Goal: Transaction & Acquisition: Purchase product/service

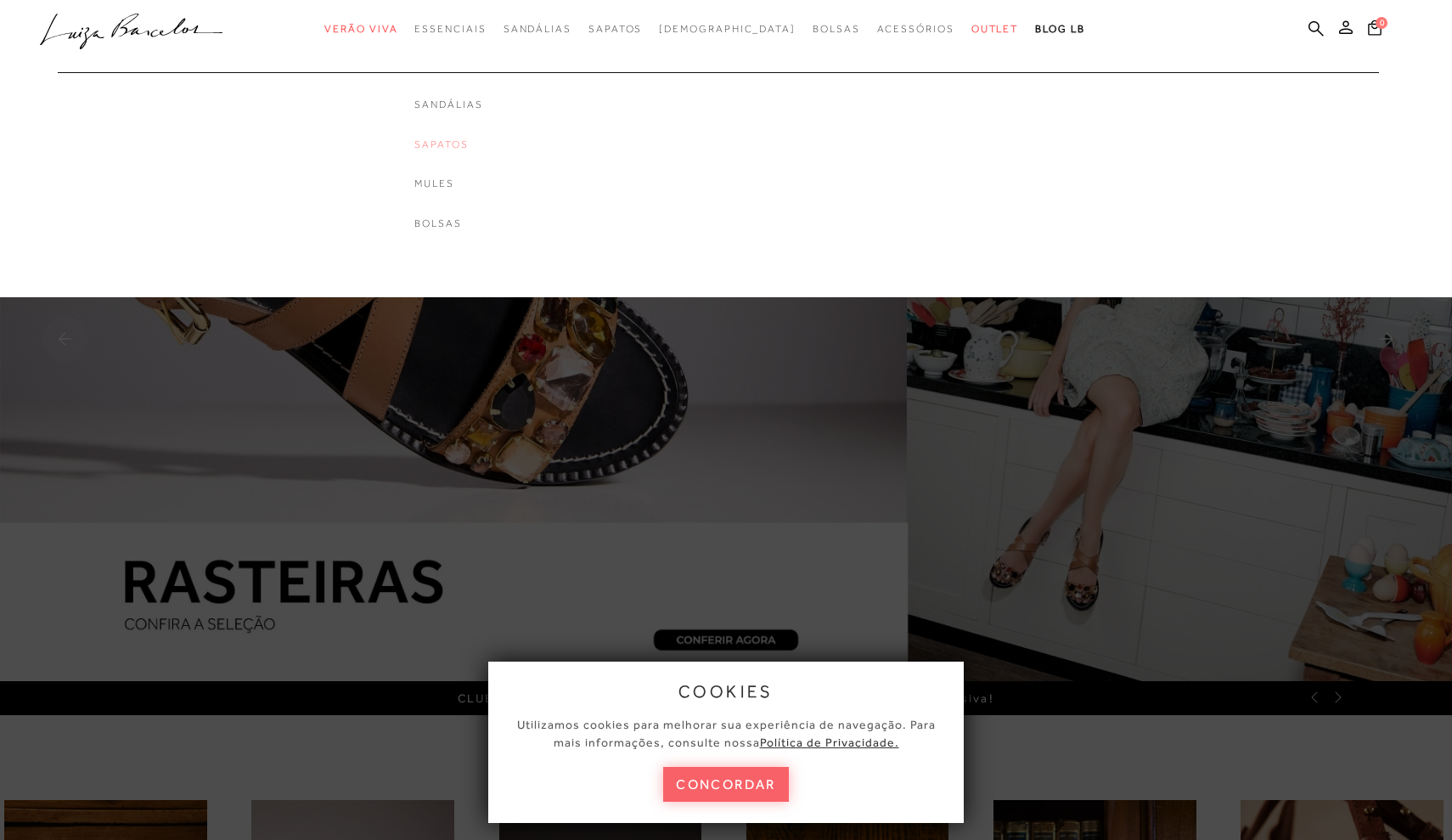
click at [481, 139] on link "Sapatos" at bounding box center [448, 144] width 68 height 14
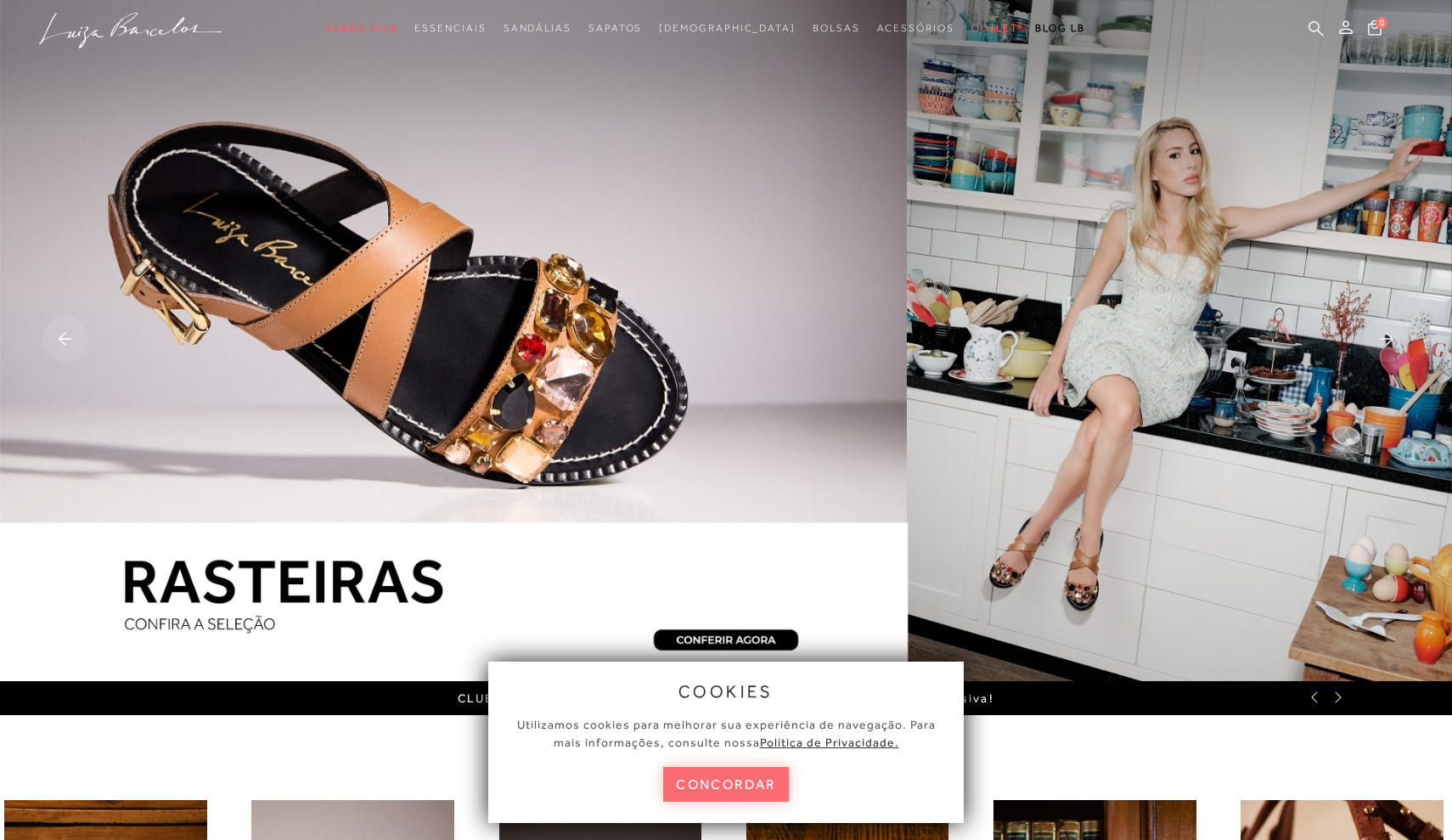
click at [707, 776] on button "concordar" at bounding box center [726, 784] width 126 height 35
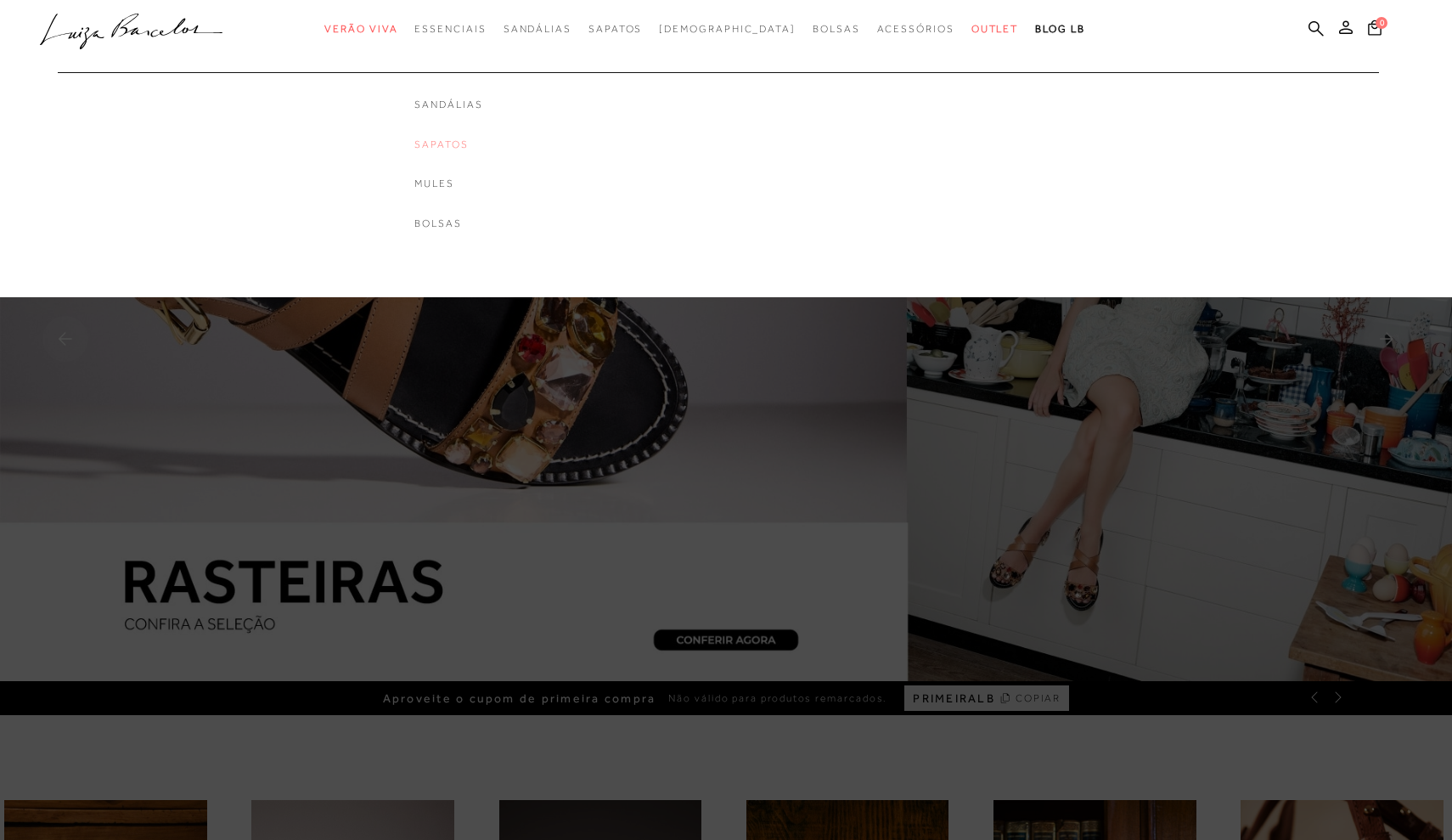
click at [482, 144] on link "Sapatos" at bounding box center [448, 144] width 68 height 14
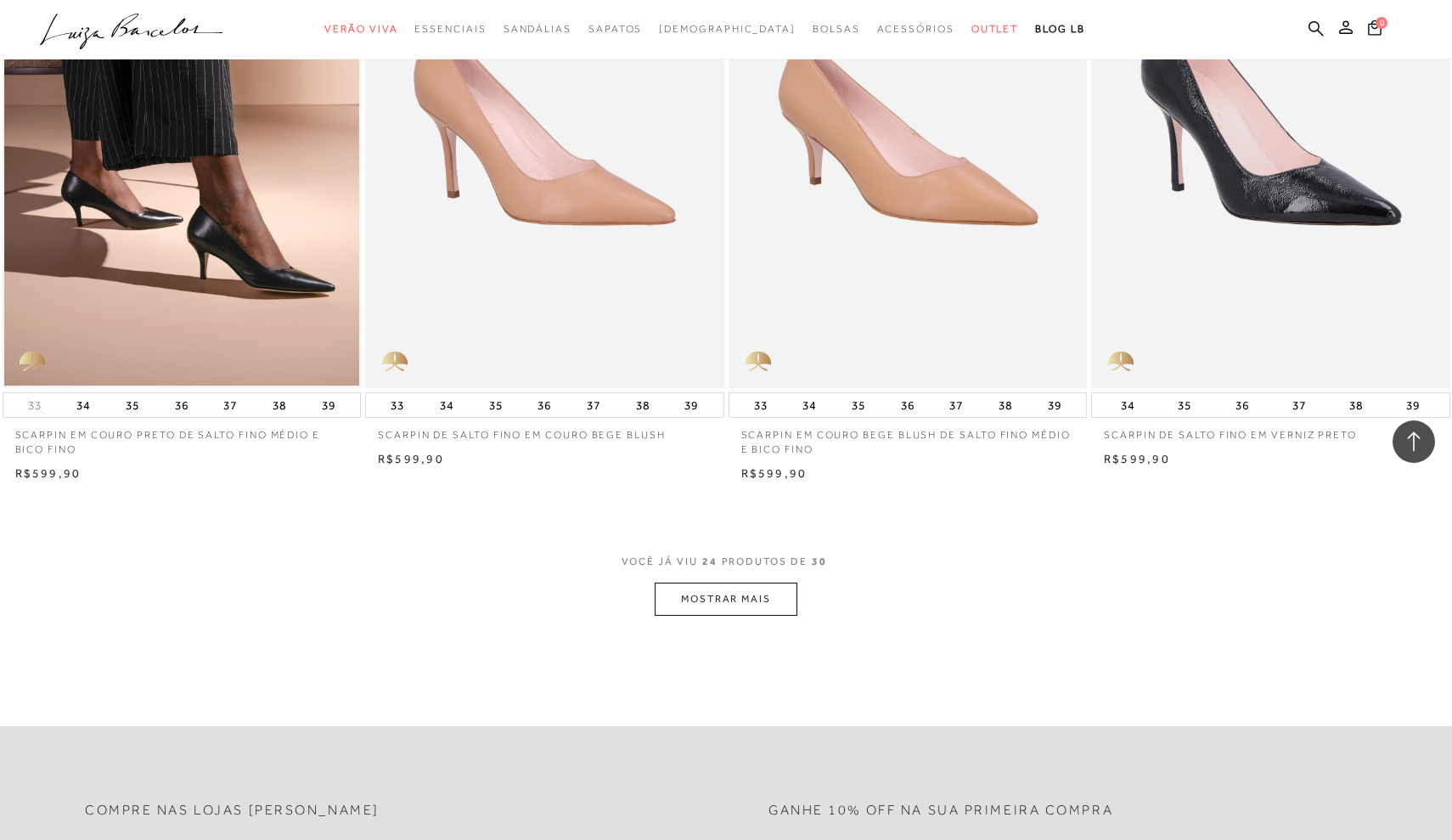
scroll to position [3517, 0]
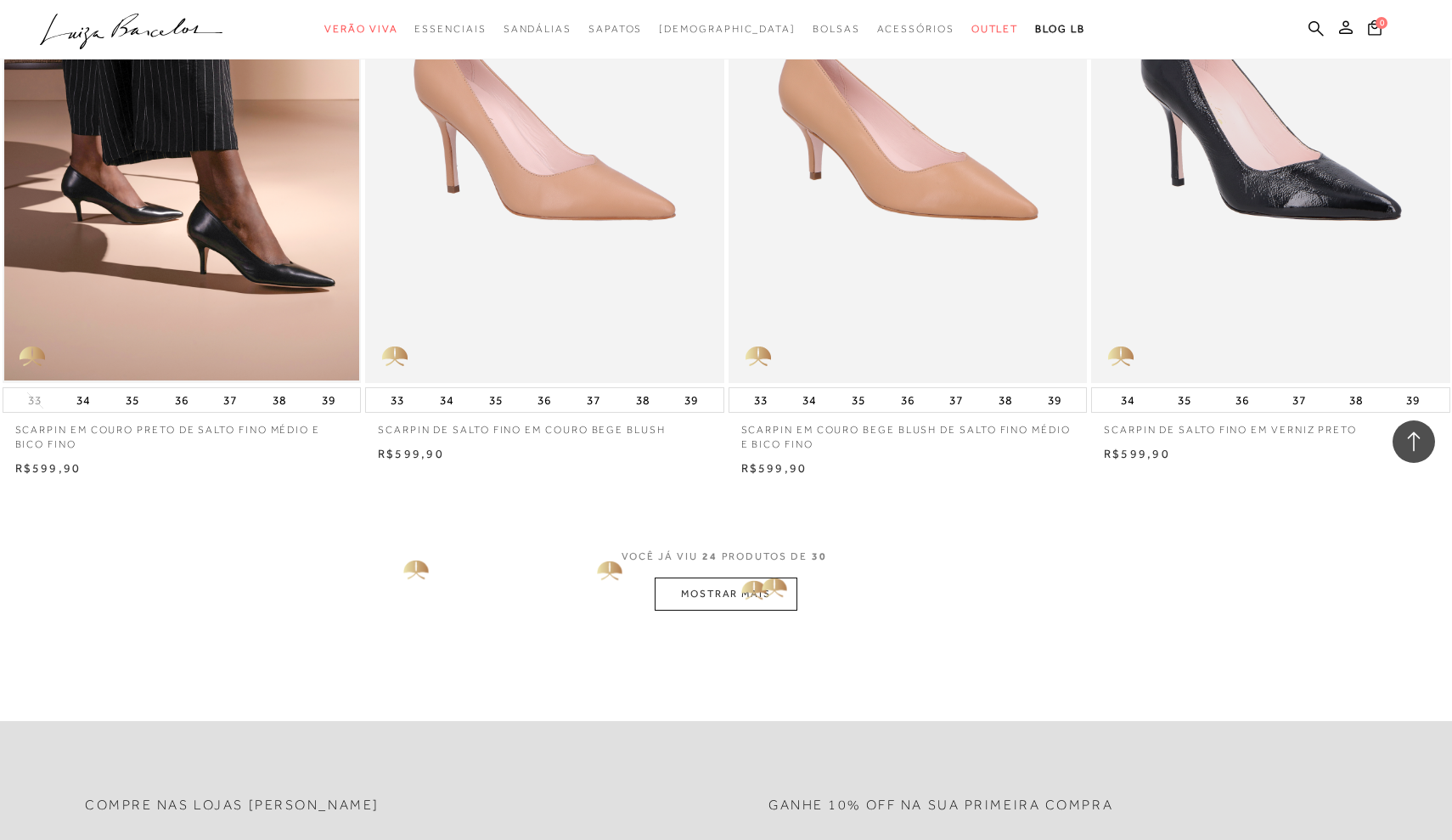
click at [767, 582] on button "MOSTRAR MAIS" at bounding box center [726, 593] width 143 height 33
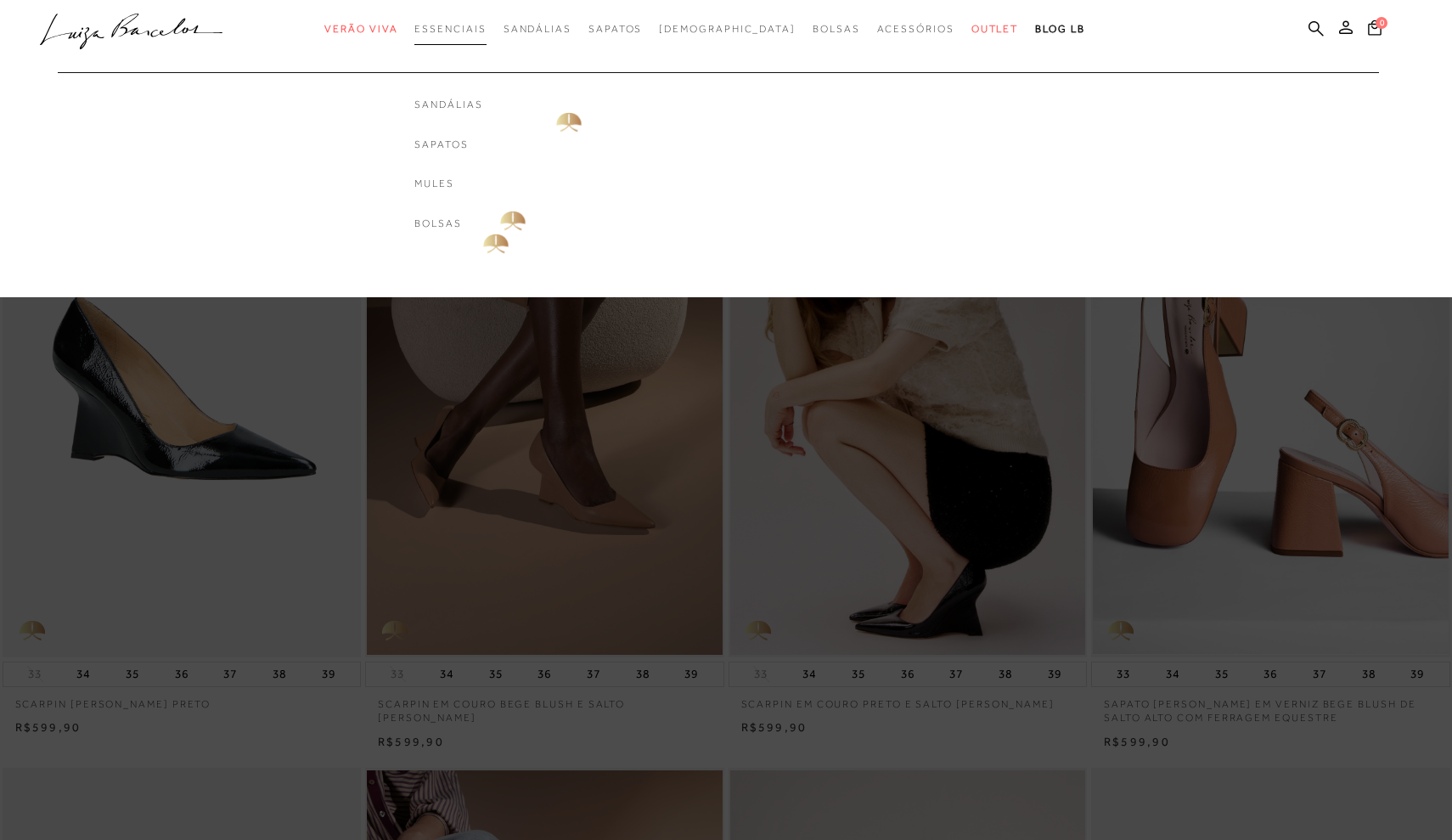
scroll to position [0, 0]
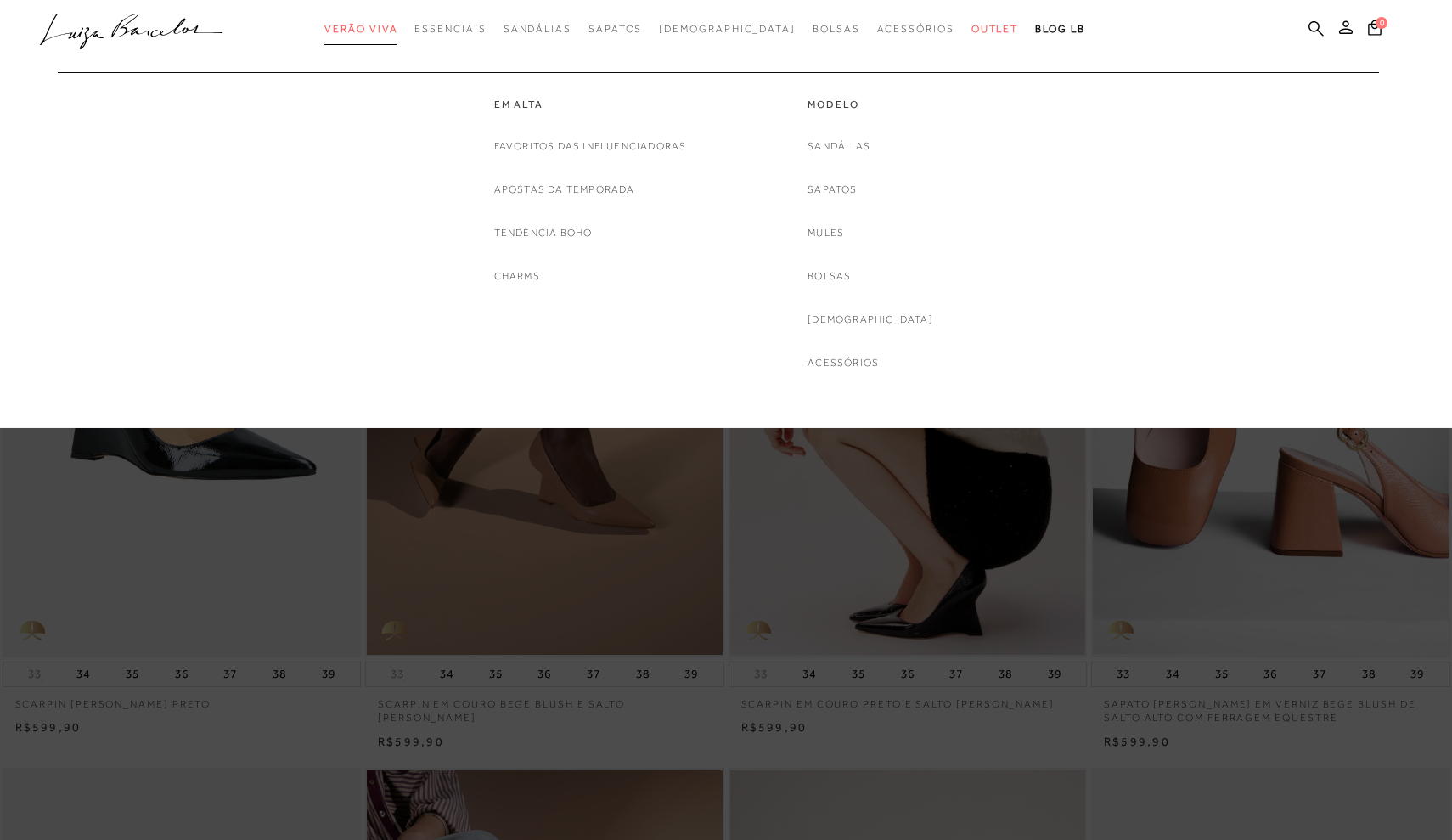
click at [397, 24] on span "Verão Viva" at bounding box center [361, 28] width 73 height 12
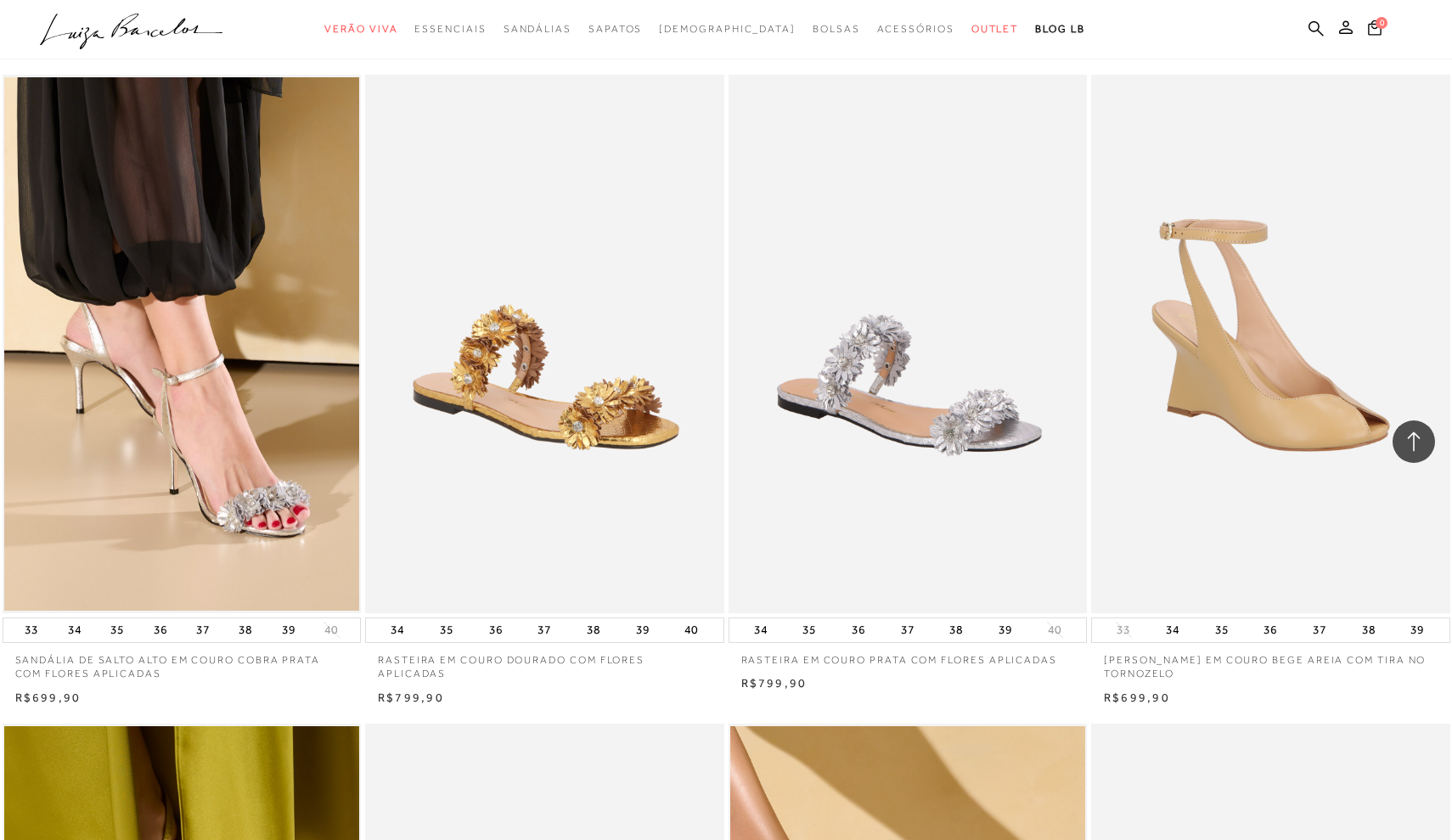
scroll to position [1957, 0]
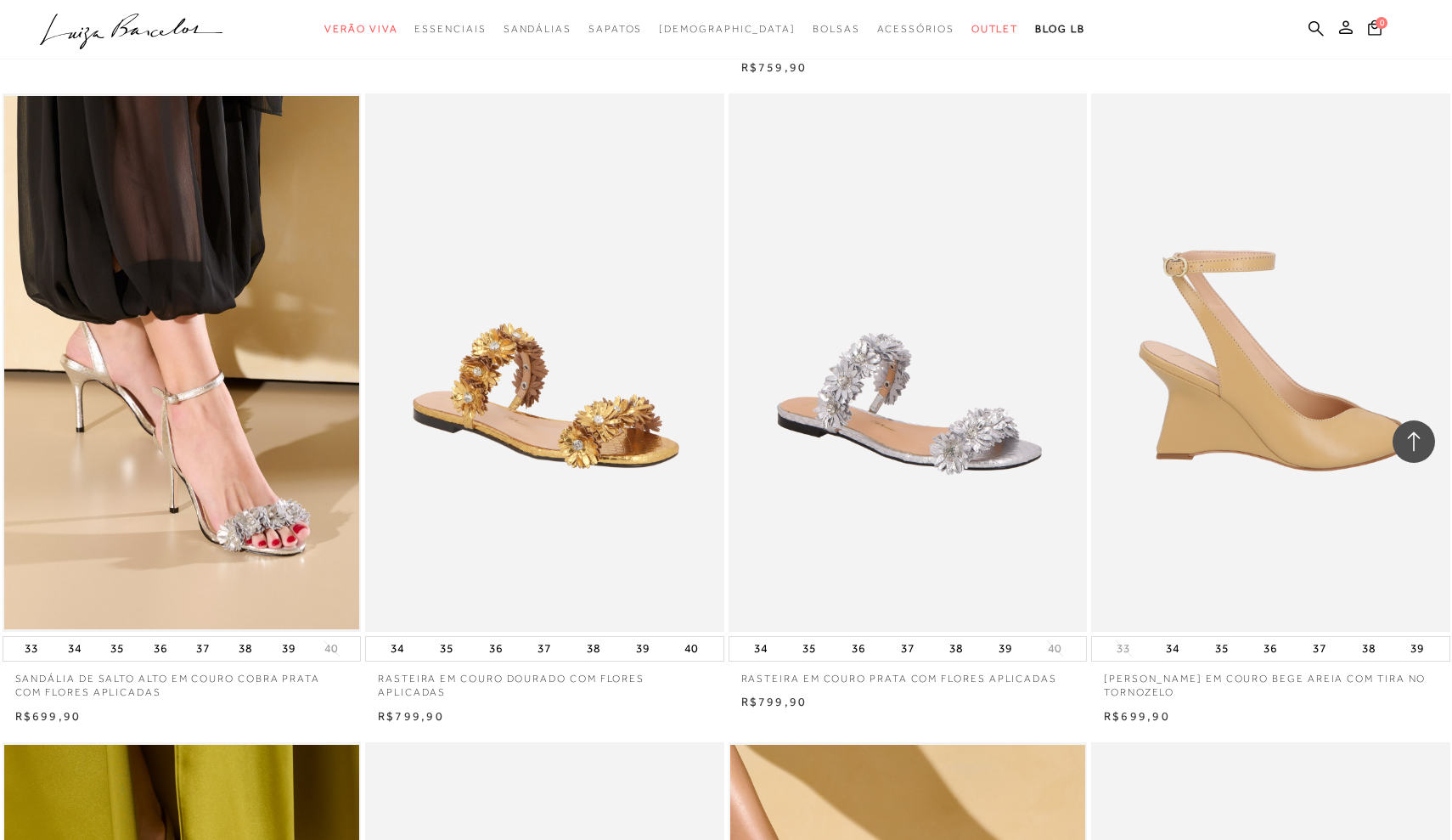
click at [1305, 340] on img at bounding box center [1272, 362] width 357 height 538
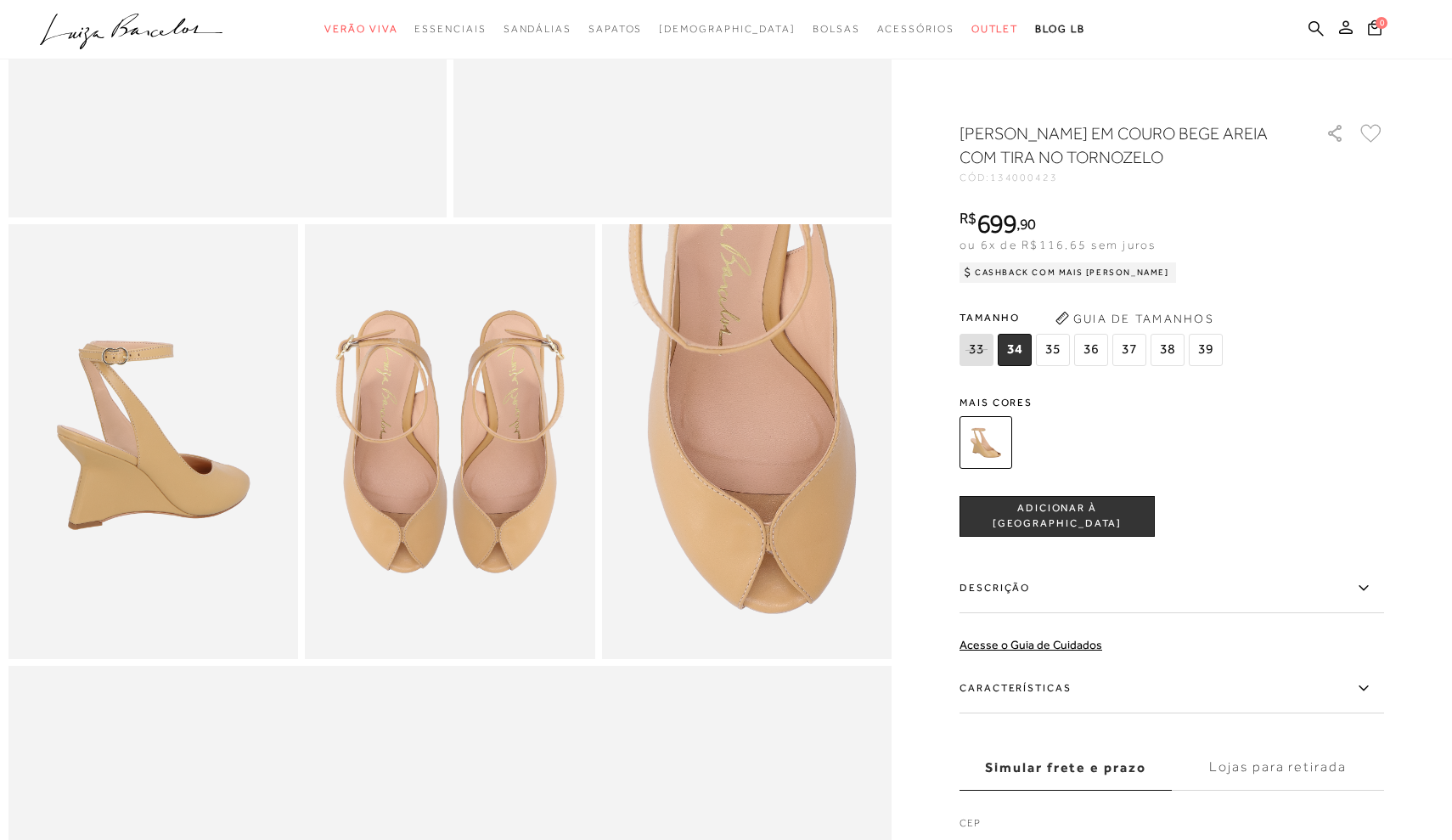
scroll to position [735, 0]
